Goal: Communication & Community: Answer question/provide support

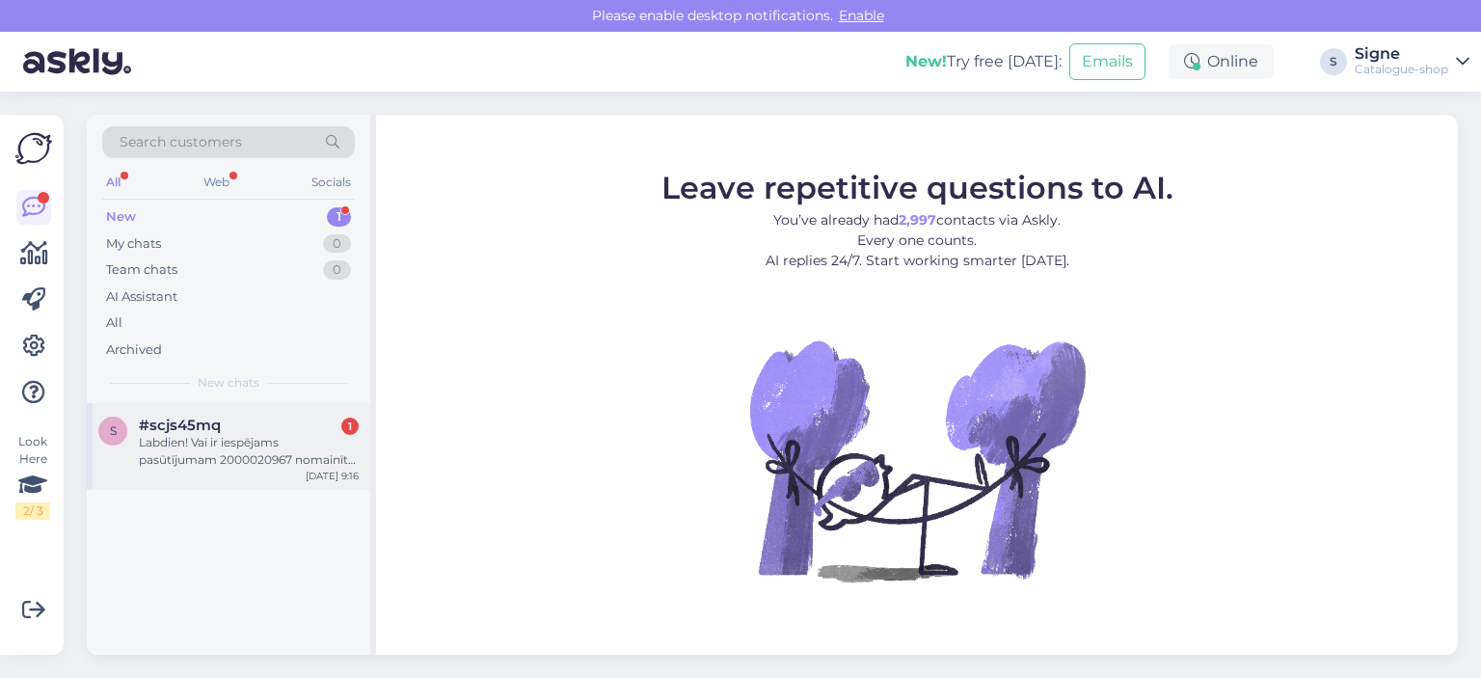
click at [212, 432] on span "#scjs45mq" at bounding box center [180, 424] width 82 height 17
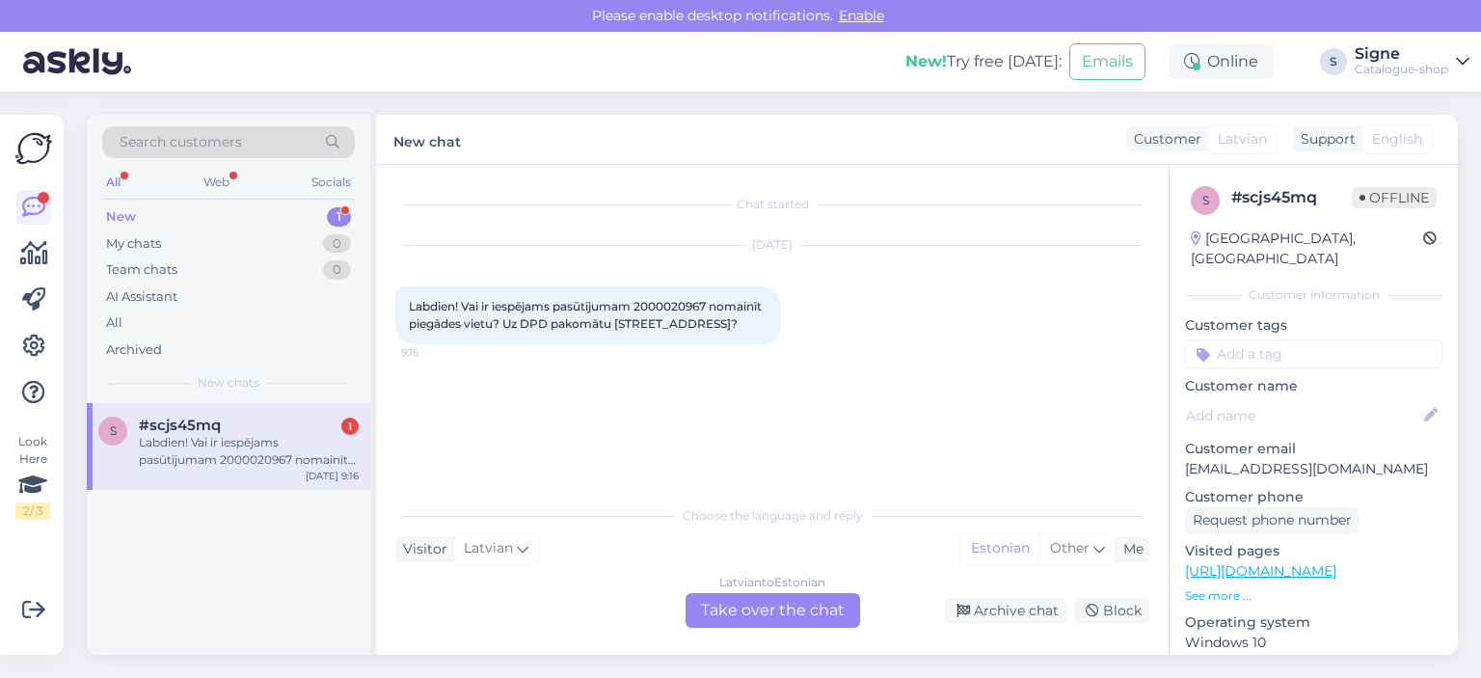
drag, startPoint x: 791, startPoint y: 613, endPoint x: 826, endPoint y: 586, distance: 44.7
click at [793, 613] on div "[DEMOGRAPHIC_DATA] to Estonian Take over the chat" at bounding box center [772, 610] width 174 height 35
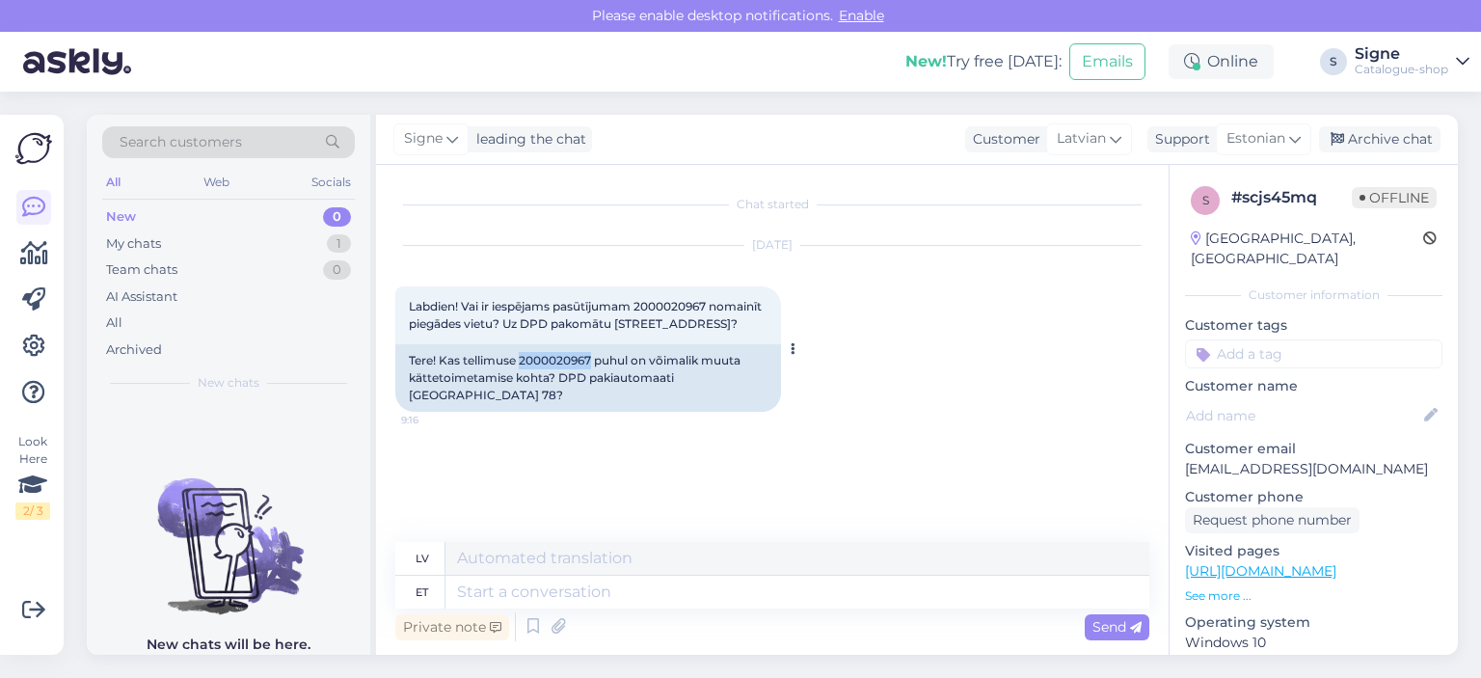
drag, startPoint x: 523, startPoint y: 381, endPoint x: 594, endPoint y: 377, distance: 71.4
click at [594, 377] on div "Tere! Kas tellimuse 2000020967 puhul on võimalik muuta kättetoimetamise kohta? …" at bounding box center [588, 377] width 386 height 67
copy div "2000020967"
click at [505, 591] on textarea at bounding box center [797, 592] width 704 height 33
type textarea "Tere,"
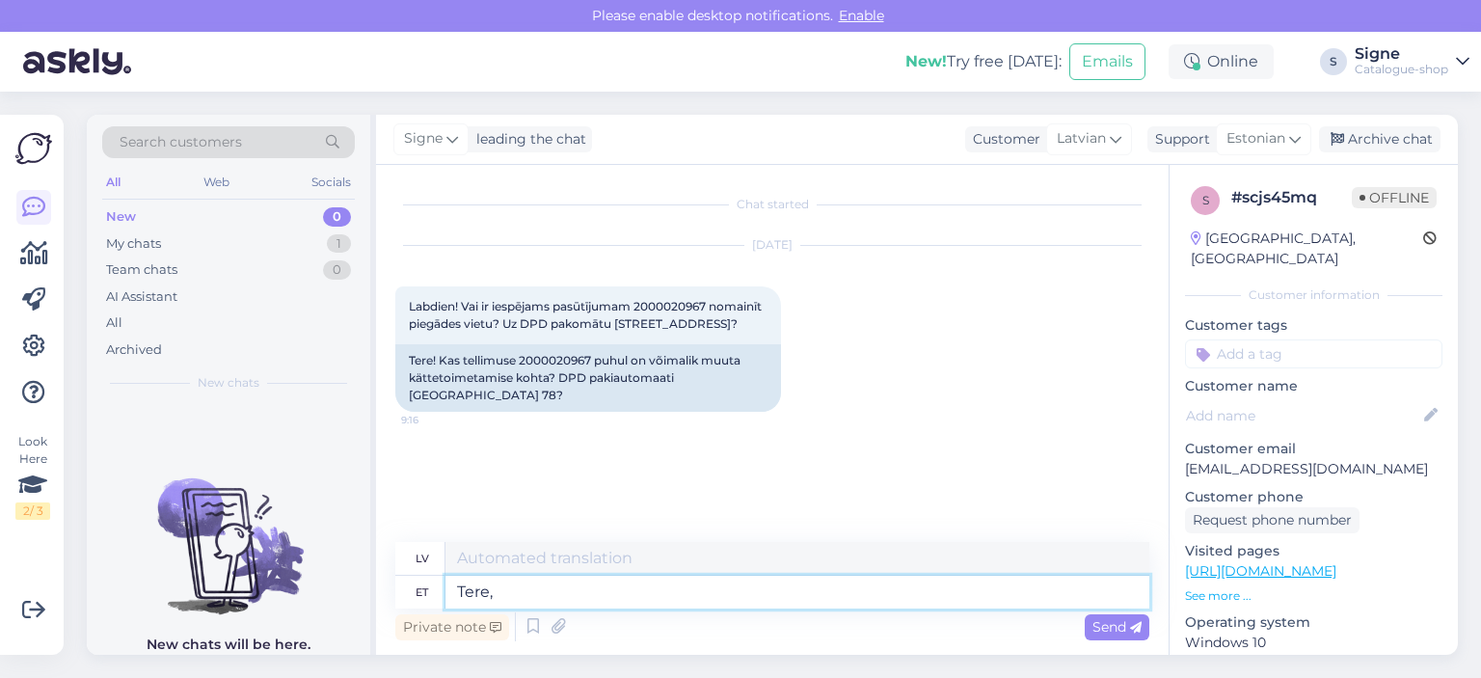
type textarea "Sveiki,"
type textarea "Tere, täname"
type textarea "Sveiki, paldies."
type textarea "Tere, täname pöördumise ee"
type textarea "Sveiki, paldies, ka sazinājāties ar mums."
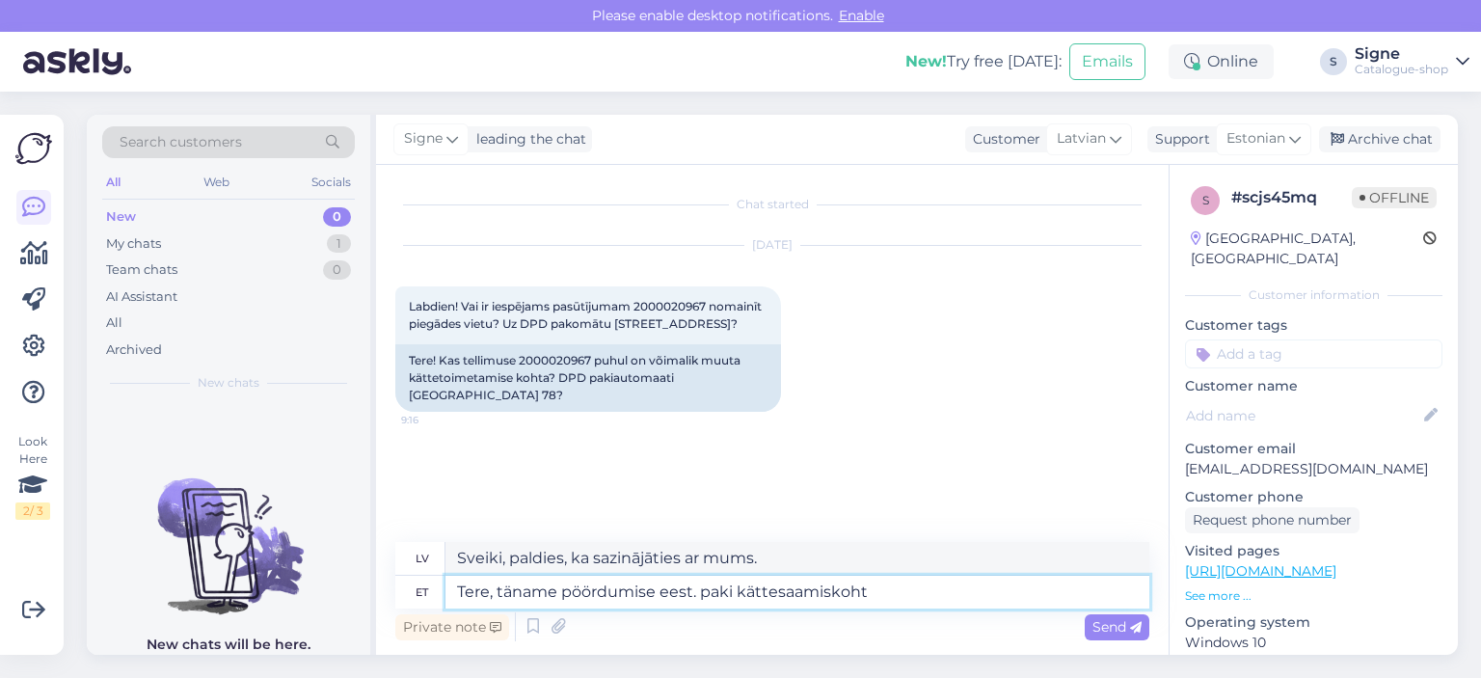
type textarea "Tere, täname pöördumise eest. paki kättesaamiskoht"
type textarea "Sveiki, paldies, ka sazinājāties ar mums. Sūtījumu saņemšanas vieta"
type textarea "Tere, täname pöördumise eest. paki kättesaamiskoht muudetud,"
type textarea "Sveiki, paldies, ka sazinājāties ar mums. Sūtījumu saņemšanas vieta ir mainīta."
type textarea "Tere, täname pöördumise eest. paki kättesaamiskoht muudetud, teie"
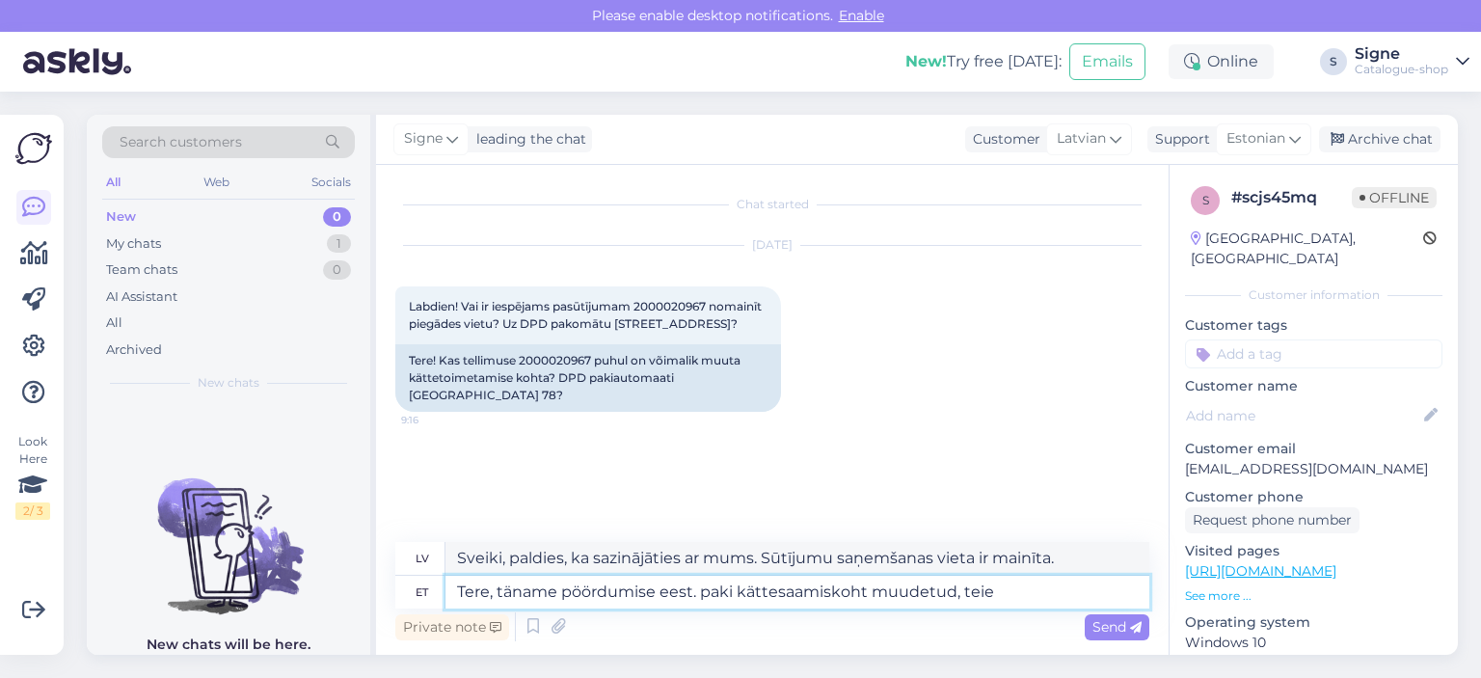
type textarea "Sveiki, paldies, ka sazinājāties ar mums. Sūtījumu saņemšanas vieta ir mainījus…"
type textarea "Tere, täname pöördumise eest. paki kättesaamiskoht muudetud, teie soovil"
type textarea "Sveiki, paldies, ka sazinājāties ar mums. Piegādes vieta ir mainīta pēc jūsu pi…"
type textarea "Tere, täname pöördumise eest. paki kättesaamiskoht muudetud, teie soovil Rimi"
type textarea "Sveiki, paldies, ka sazinājāties ar mums. Pēc jūsu pieprasījuma sūtījumu saņemš…"
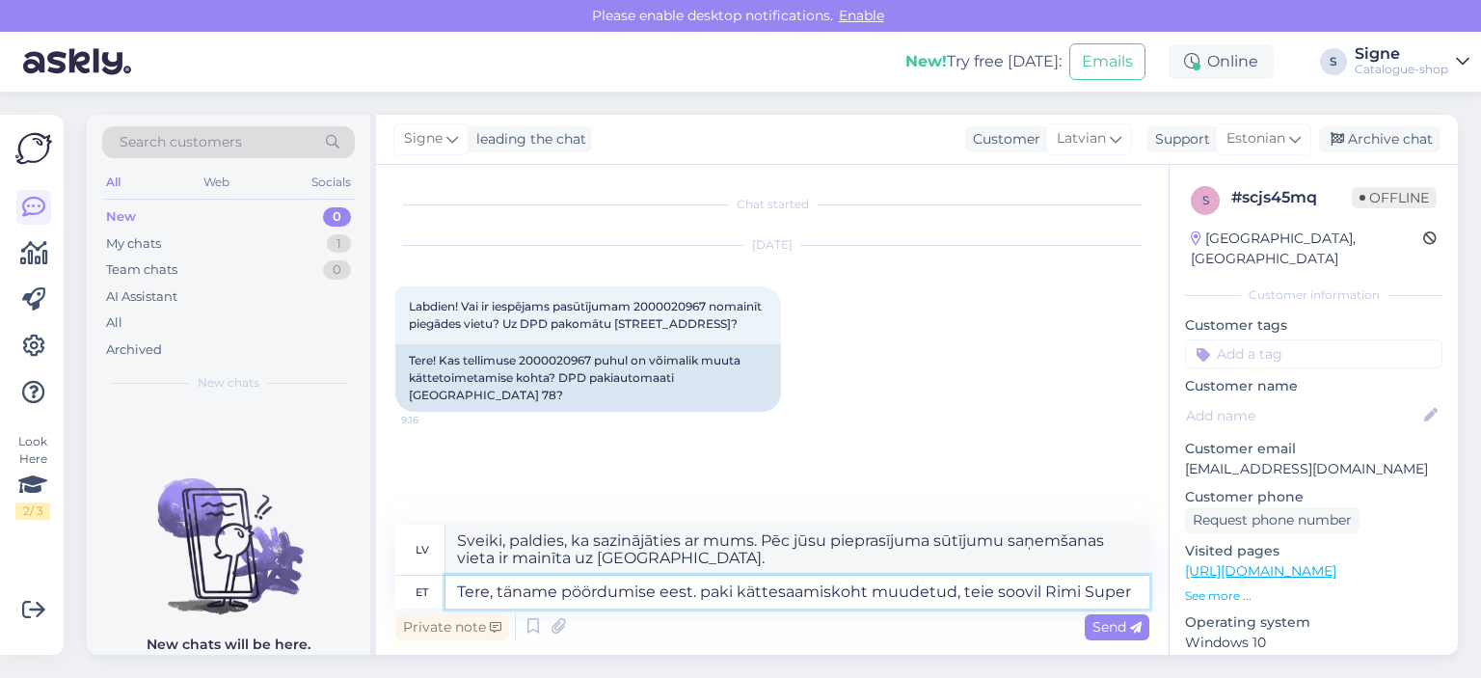
type textarea "Tere, täname pöördumise eest. paki kättesaamiskoht muudetud, teie soovil Rimi S…"
type textarea "Sveiki, paldies, ka sazinājāties ar mums. Pēc jūsu pieprasījuma sūtījumu saņemš…"
type textarea "Tere, täname pöördumise eest. paki kättesaamiskoht muudetud, teie soovil Rimi S…"
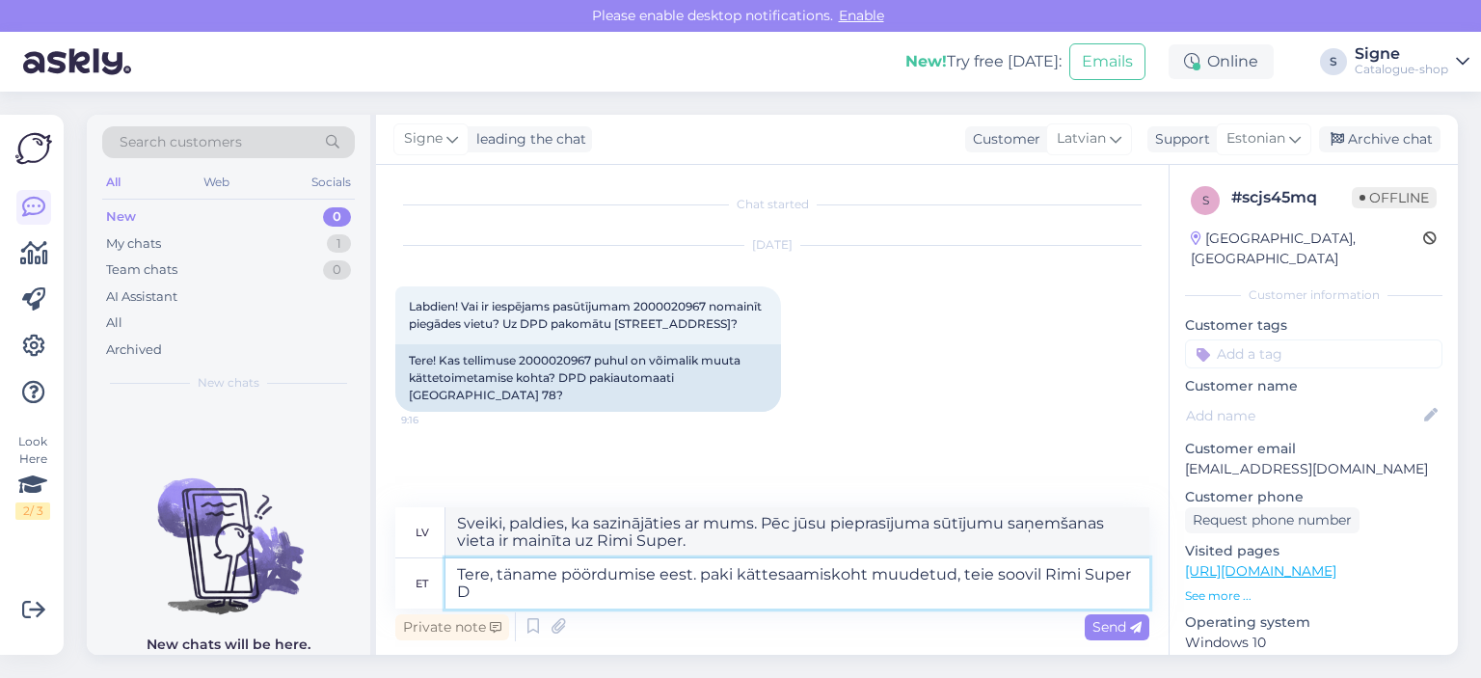
type textarea "Sveiki, paldies, ka sazinājāties ar mums. Pēc jūsu pieprasījuma sūtījumu saņemš…"
type textarea "Tere, täname pöördumise eest. paki kättesaamiskoht muudetud, teie soovil Rimi S…"
type textarea "Sveiki, paldies, ka sazinājāties ar mums. Pēc jūsu pieprasījuma Rimi Super Dzel…"
type textarea "Tere, täname pöördumise eest. paki kättesaamiskoht muudetud, teie soovil Rimi S…"
type textarea "Sveiki, paldies, ka sazinājāties ar mums. Pēc jūsu pieprasījuma sūtījumu saņemš…"
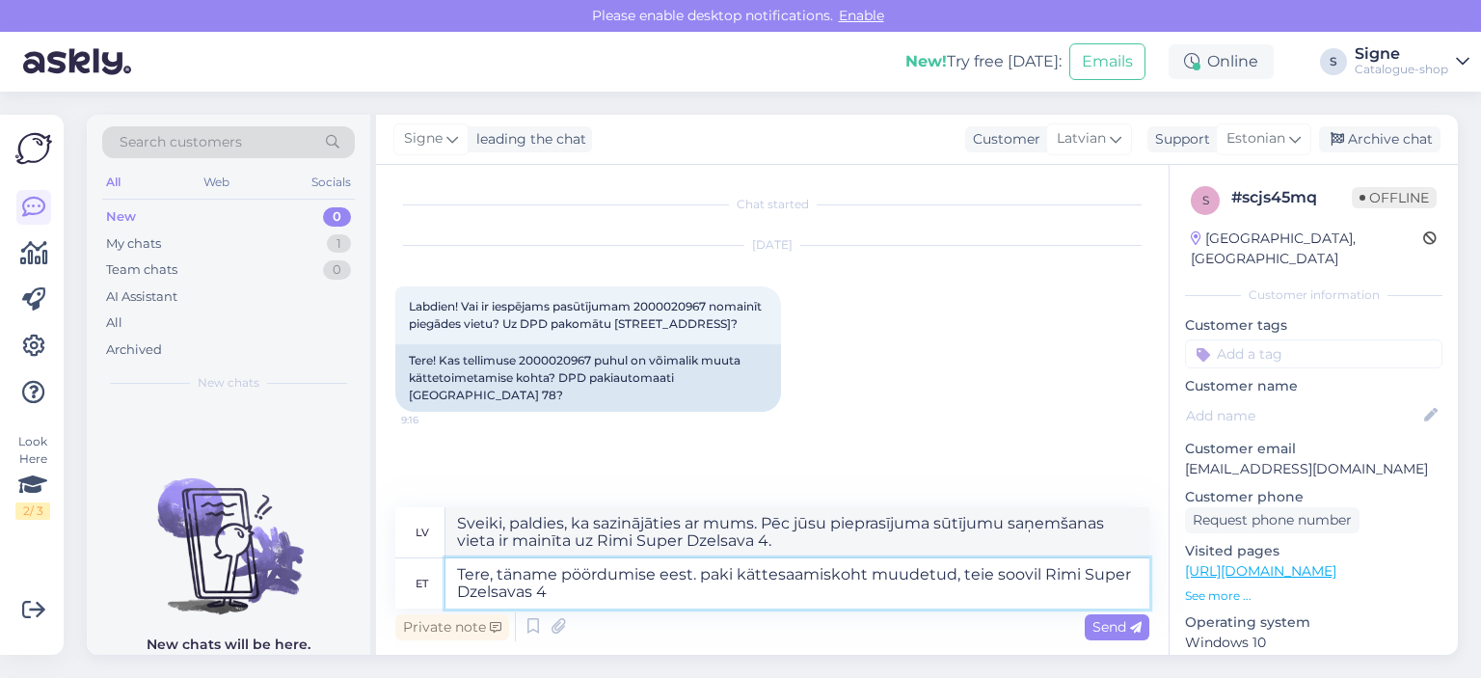
type textarea "Tere, täname pöördumise eest. paki kättesaamiskoht muudetud, teie soovil Rimi S…"
type textarea "Sveiki, paldies, ka sazinājāties ar mums. Pēc jūsu pieprasījuma Rimi Super Dzel…"
type textarea "Tere, täname pöördumise eest. paki kättesaamiskoht muudetud, teie soovil Rimi S…"
type textarea "Sveiki, paldies, ka sazinājāties ar mums. Pēc jūsu pieprasījuma sūtījumu saņemš…"
type textarea "Tere, täname pöördumise eest. paki kättesaamiskoht muudetud, teie soovil Rimi S…"
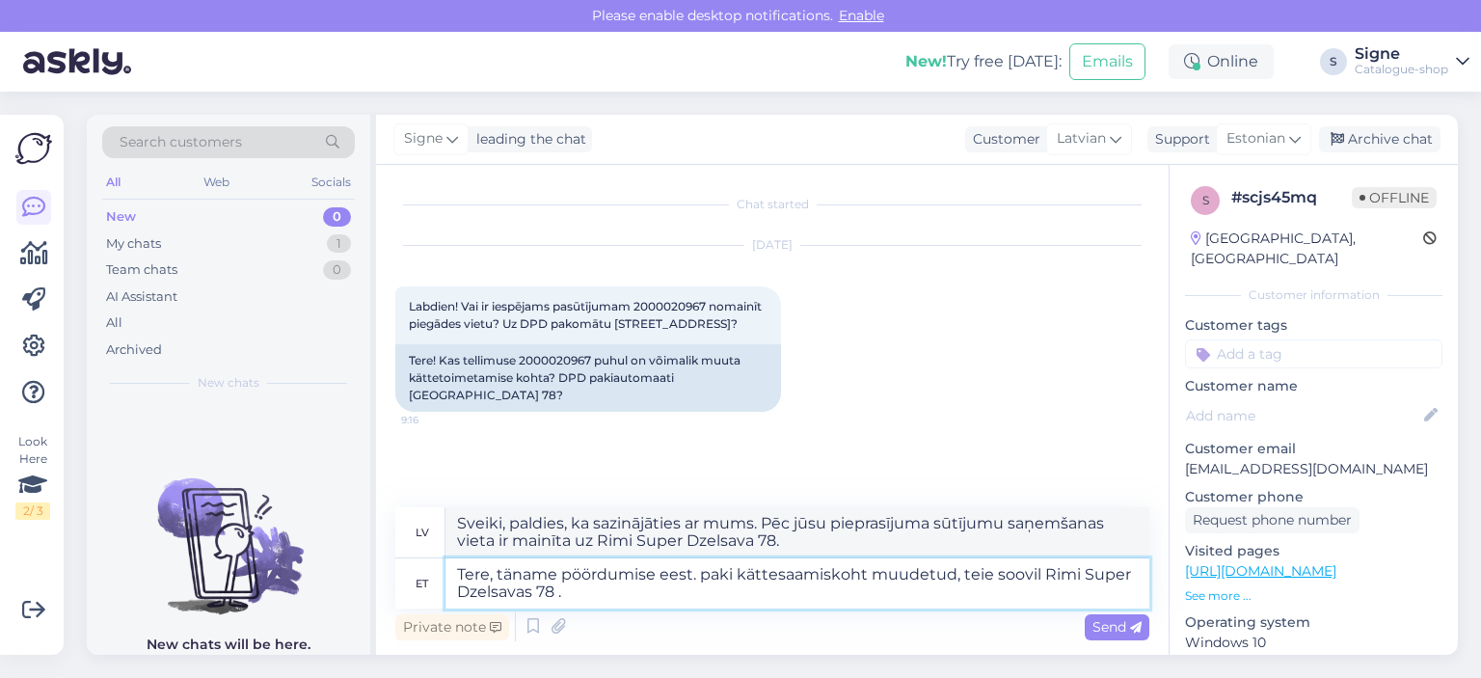
type textarea "Sveiki, paldies, ka sazinājāties ar mums. Pēc jūsu pieprasījuma sūtījumu saņemš…"
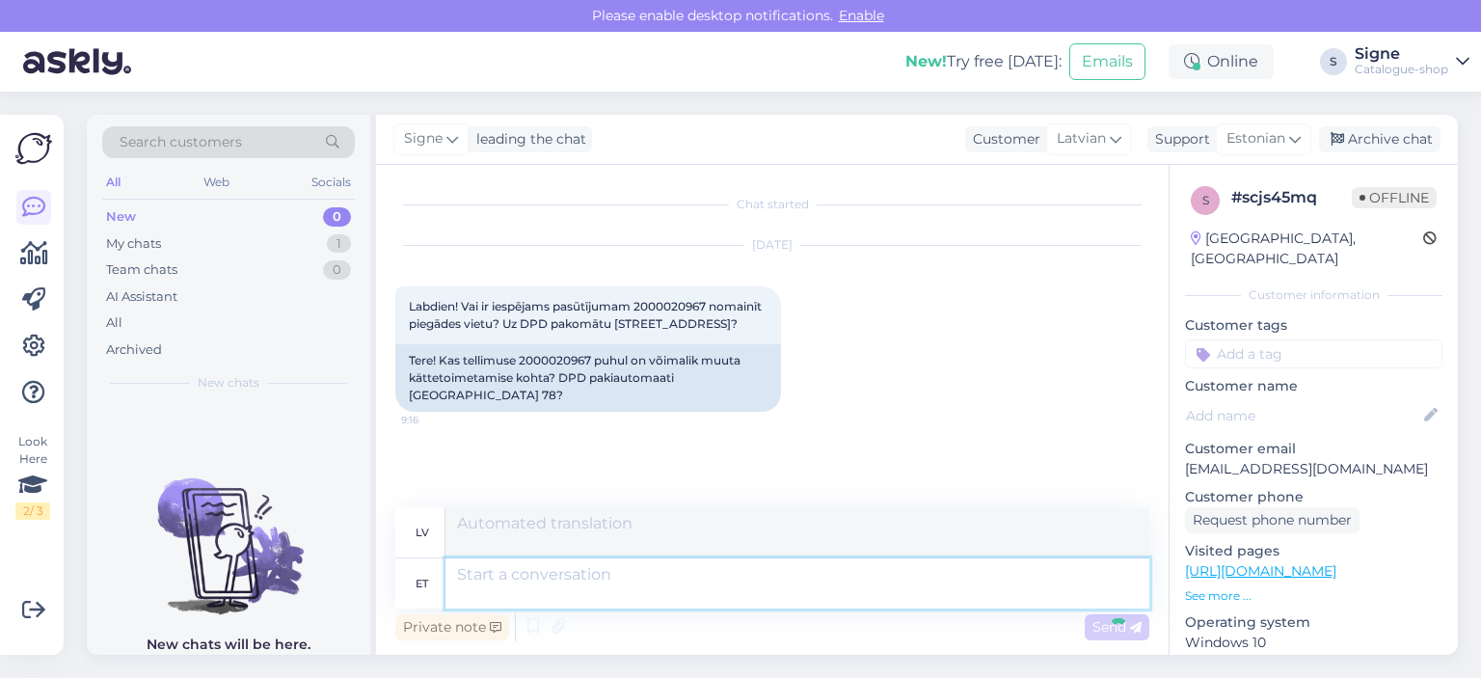
scroll to position [93, 0]
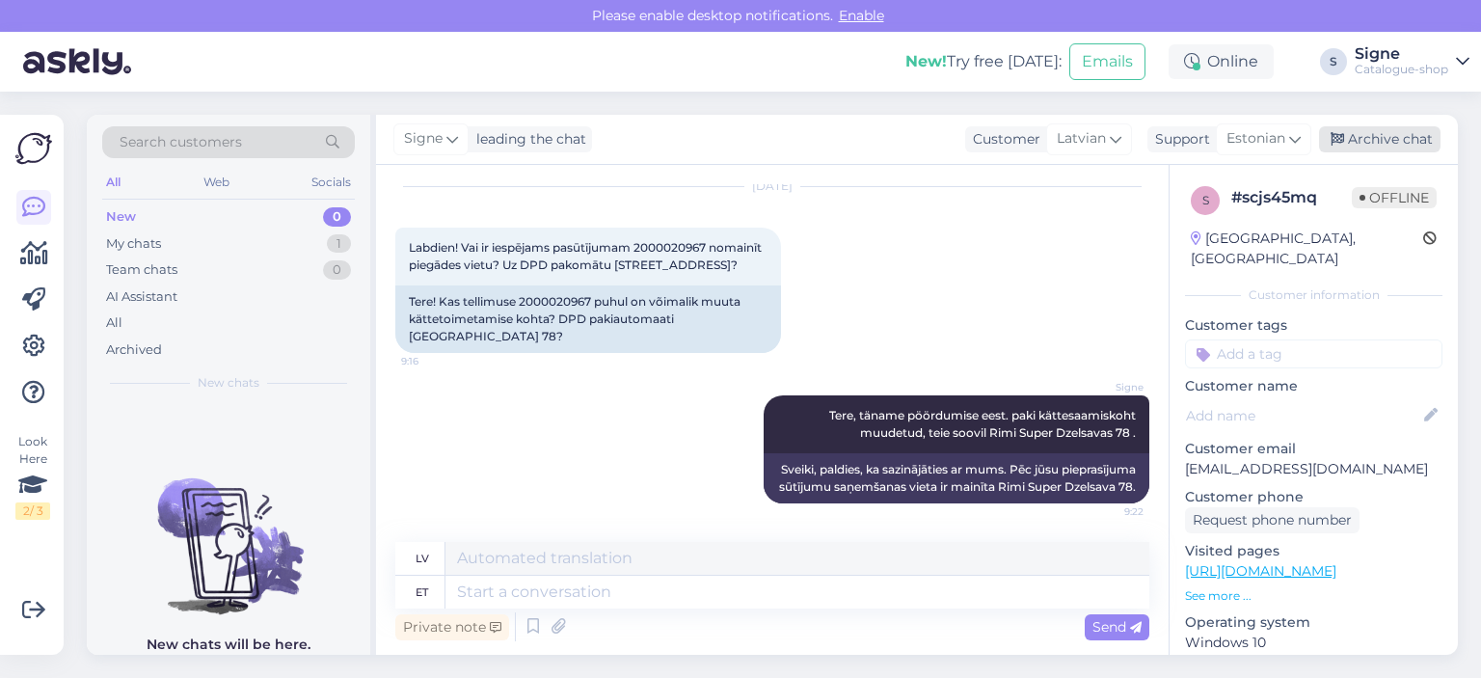
click at [1379, 142] on div "Archive chat" at bounding box center [1379, 139] width 121 height 26
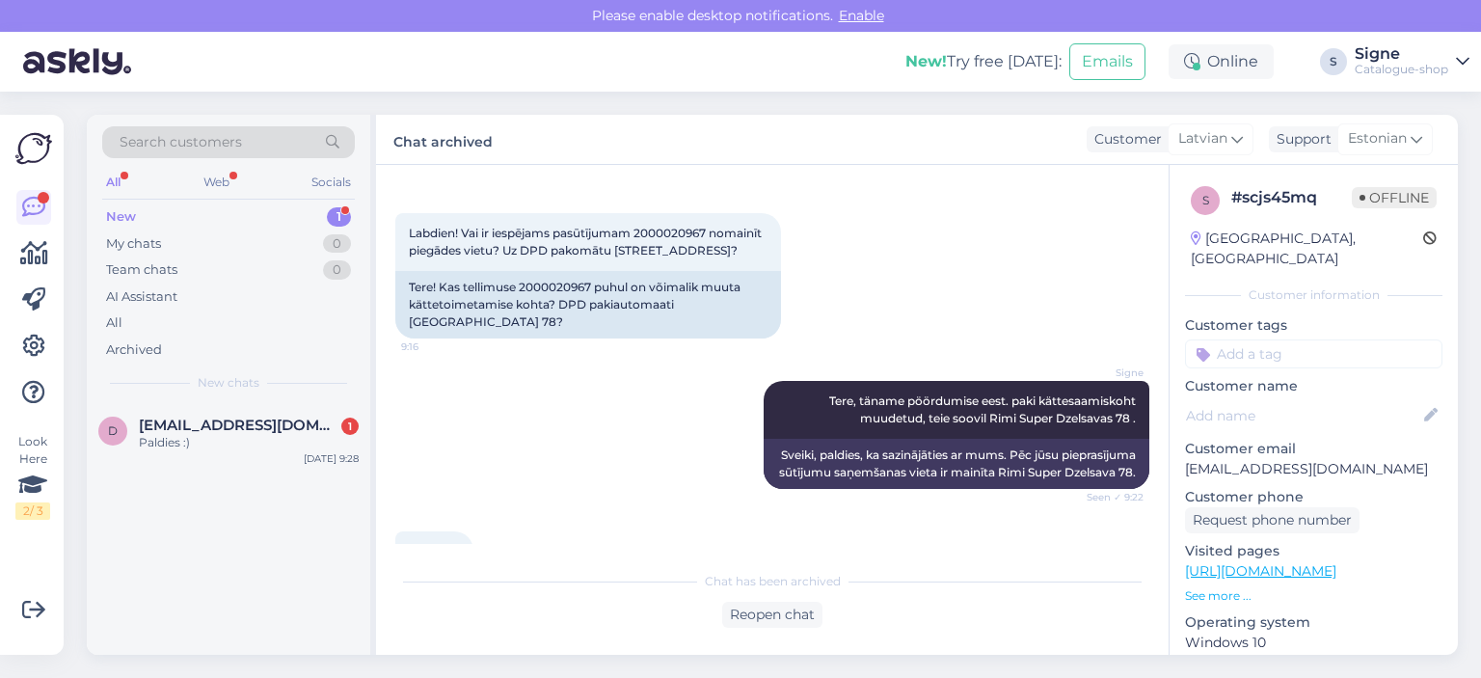
scroll to position [156, 0]
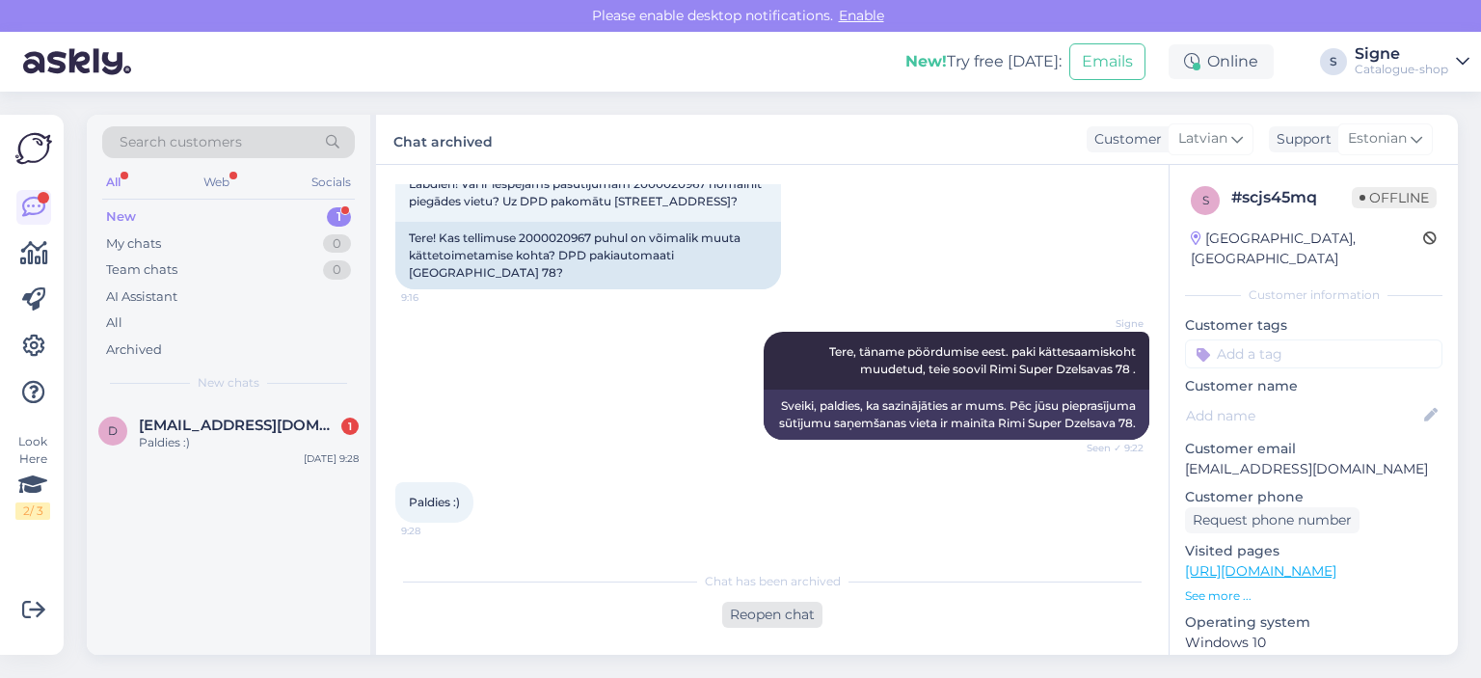
click at [794, 607] on div "Reopen chat" at bounding box center [772, 615] width 100 height 26
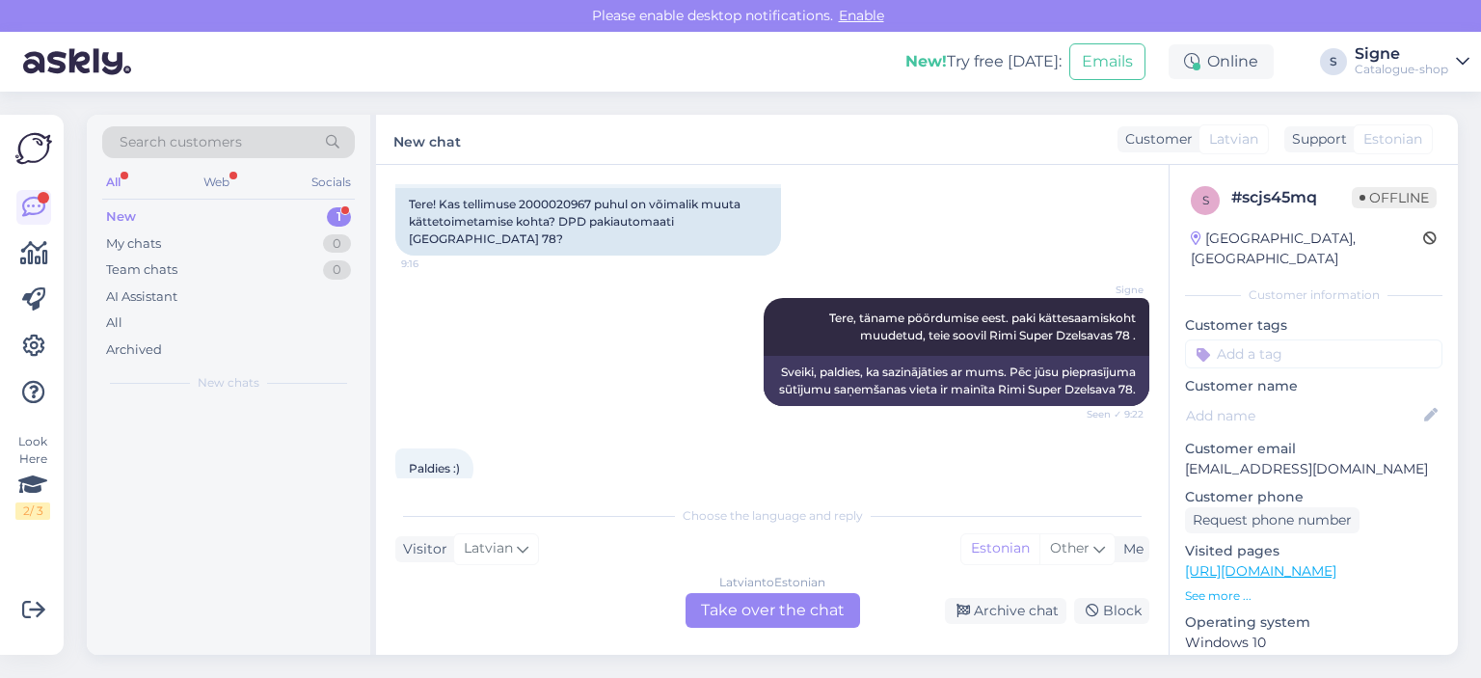
scroll to position [177, 0]
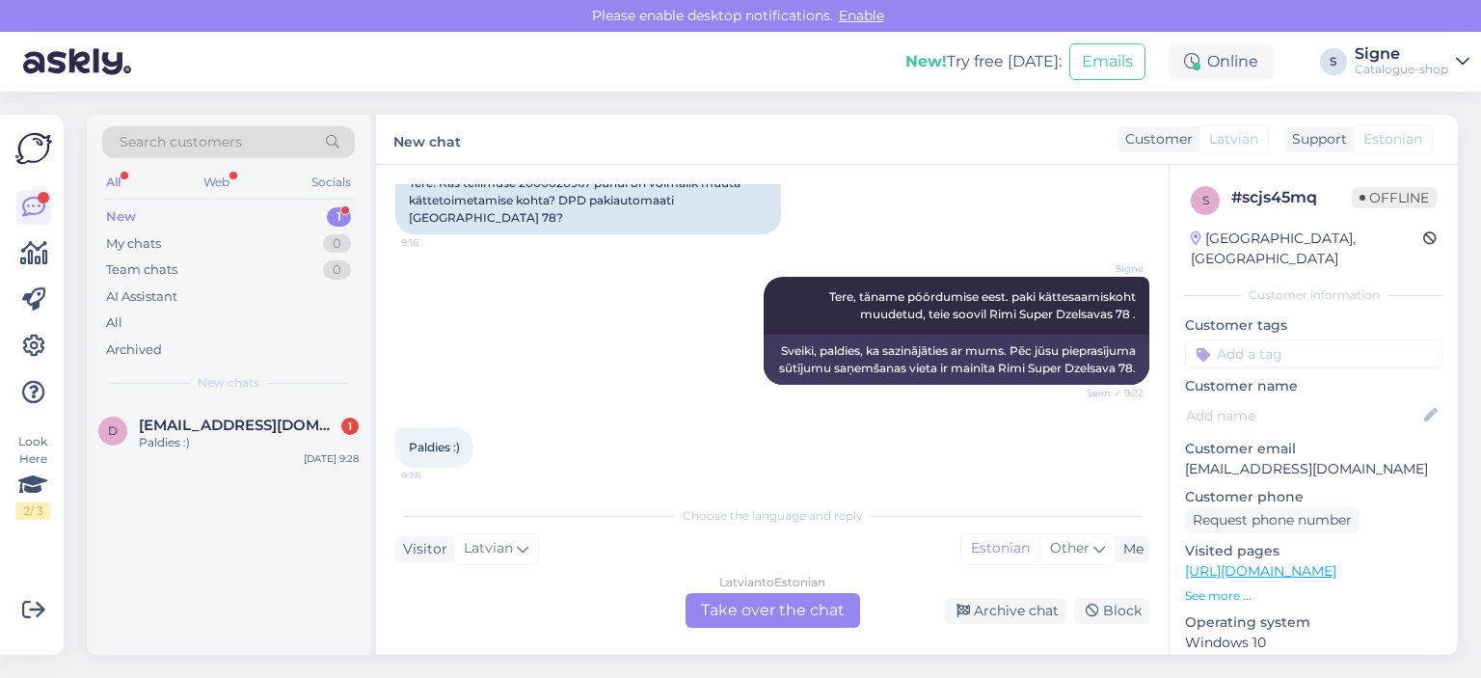
click at [745, 608] on div "[DEMOGRAPHIC_DATA] to Estonian Take over the chat" at bounding box center [772, 610] width 174 height 35
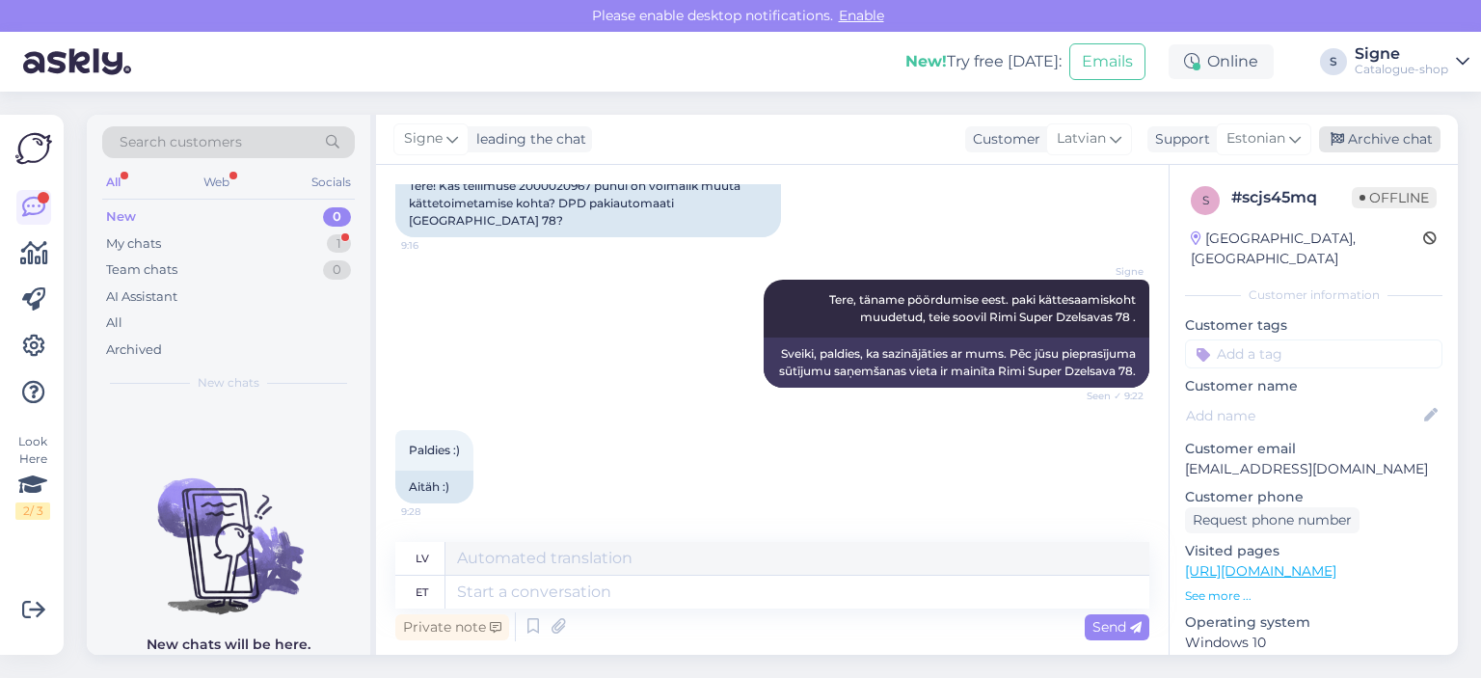
click at [1359, 140] on div "Archive chat" at bounding box center [1379, 139] width 121 height 26
